Goal: Browse casually

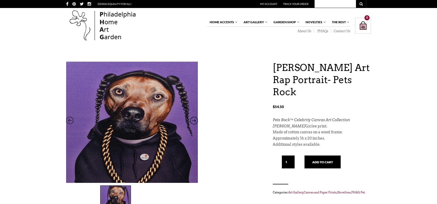
click at [221, 92] on div "[PERSON_NAME] Art Rap Portrait- Pets Rock $ 54.50 [PERSON_NAME] Art Rap Portrai…" at bounding box center [218, 161] width 305 height 198
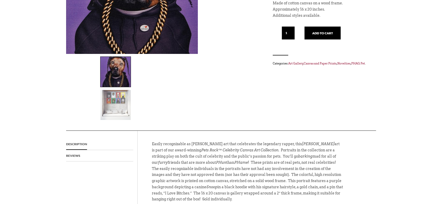
click at [116, 73] on img at bounding box center [115, 72] width 30 height 30
